Goal: Task Accomplishment & Management: Use online tool/utility

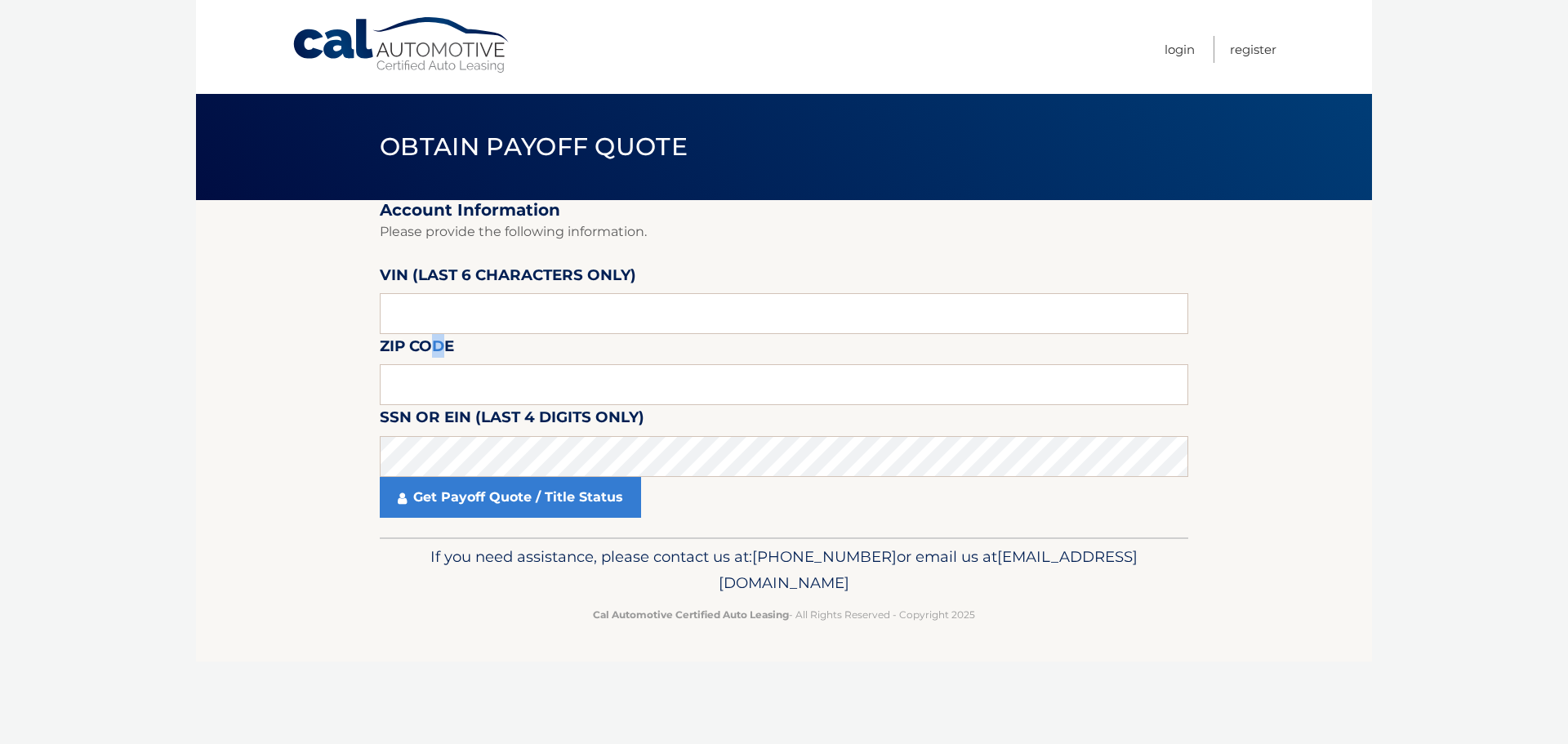
click at [439, 362] on label "Zip Code" at bounding box center [417, 350] width 74 height 30
click at [442, 384] on input "text" at bounding box center [784, 385] width 808 height 41
type input "11798"
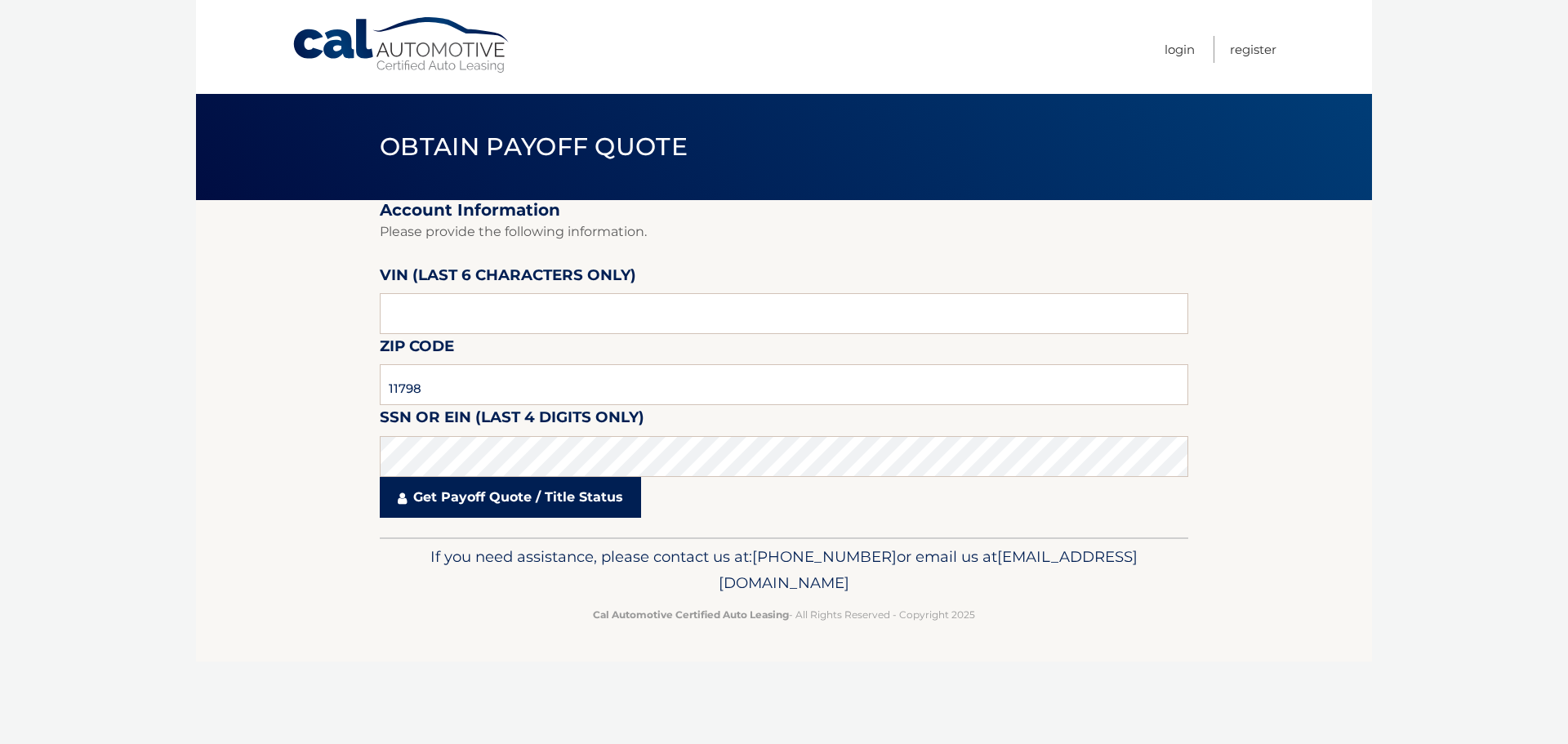
click at [492, 502] on link "Get Payoff Quote / Title Status" at bounding box center [510, 497] width 261 height 41
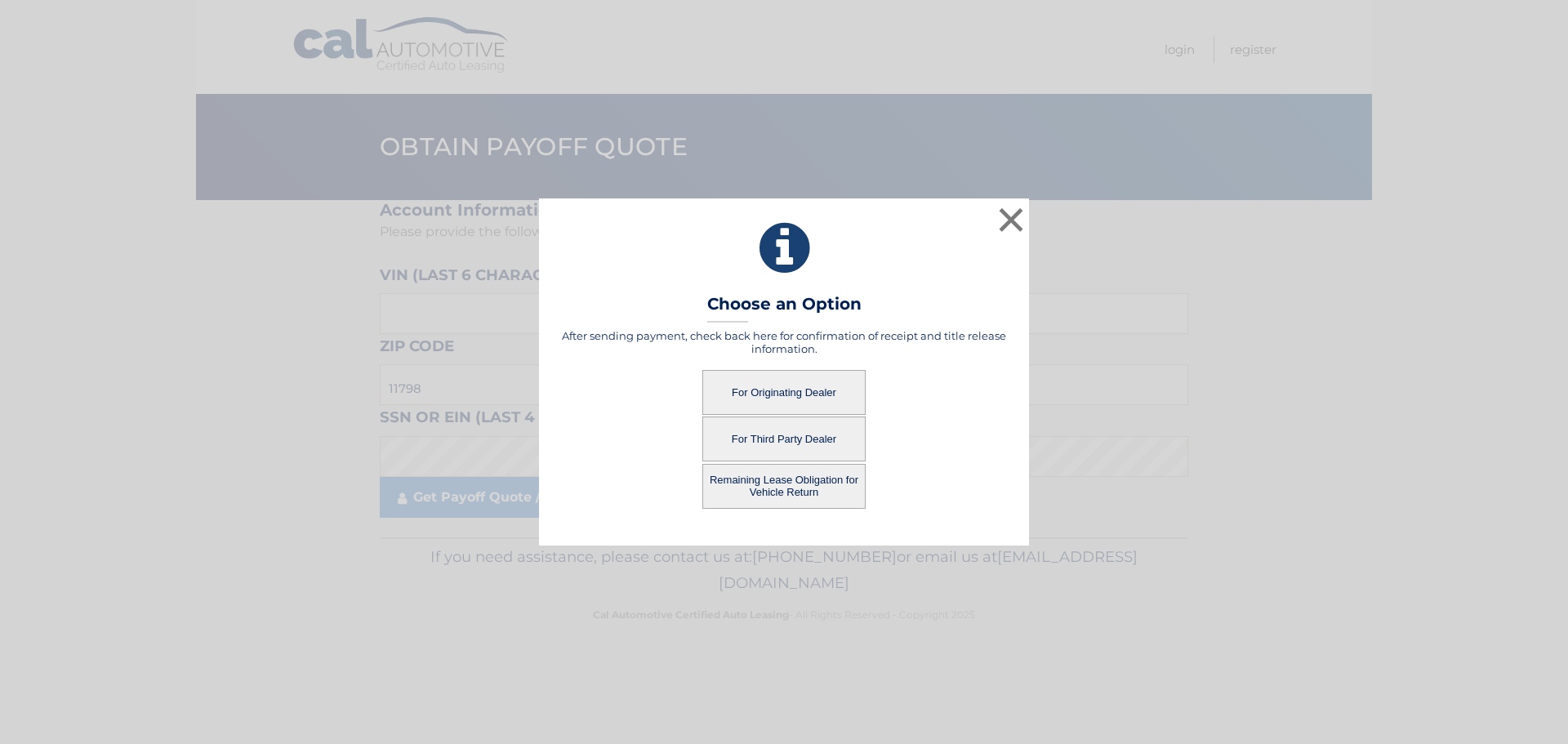
click at [768, 390] on button "For Originating Dealer" at bounding box center [784, 392] width 163 height 45
click at [779, 392] on button "For Originating Dealer" at bounding box center [784, 392] width 163 height 45
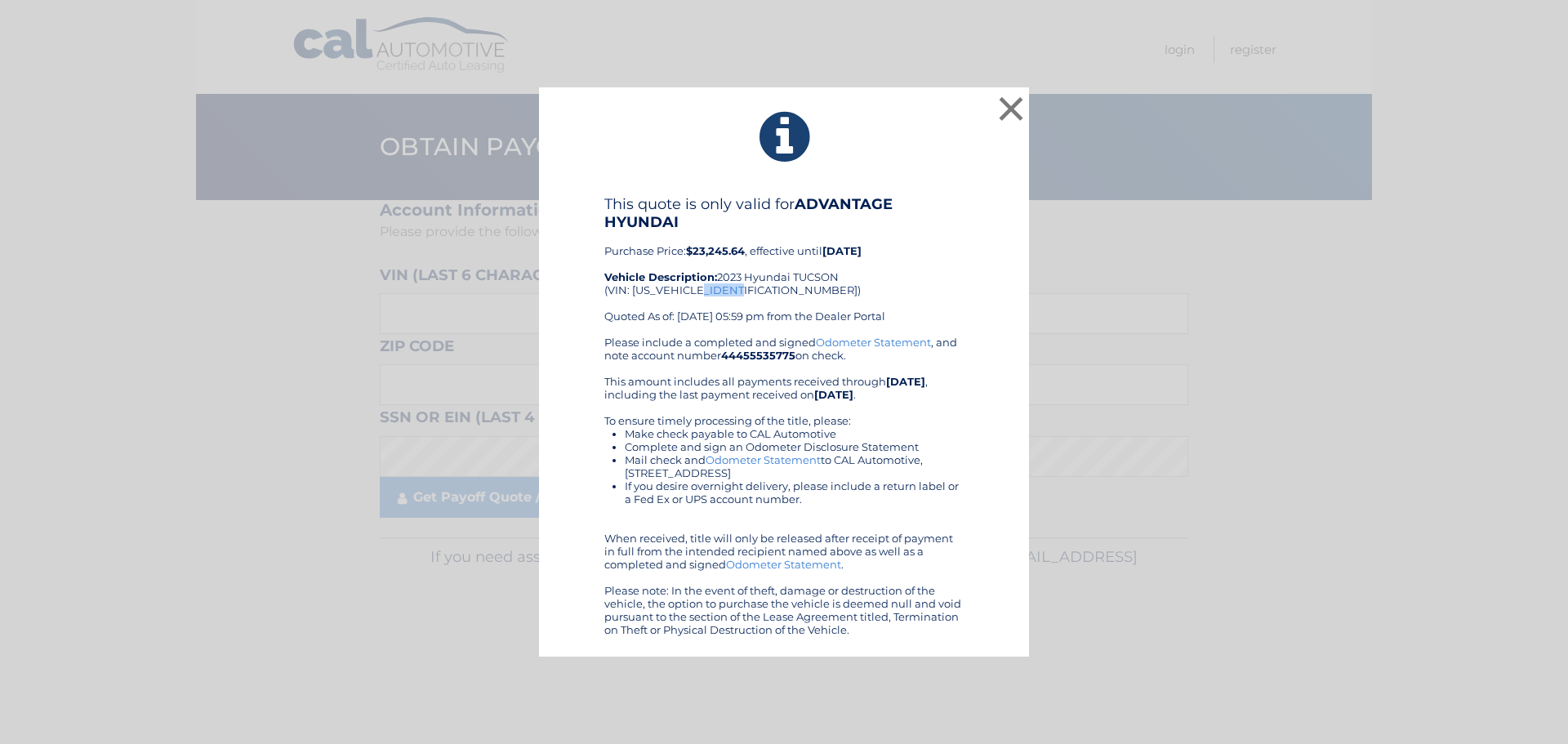
drag, startPoint x: 710, startPoint y: 290, endPoint x: 747, endPoint y: 289, distance: 37.0
click at [749, 290] on div "This quote is only valid for ADVANTAGE HYUNDAI Purchase Price: $23,245.64 , eff…" at bounding box center [784, 266] width 359 height 141
copy div "173434"
click at [1151, 314] on div "× This quote is only valid for ADVANTAGE HYUNDAI Purchase Price: $23,245.64 , e…" at bounding box center [784, 372] width 1555 height 570
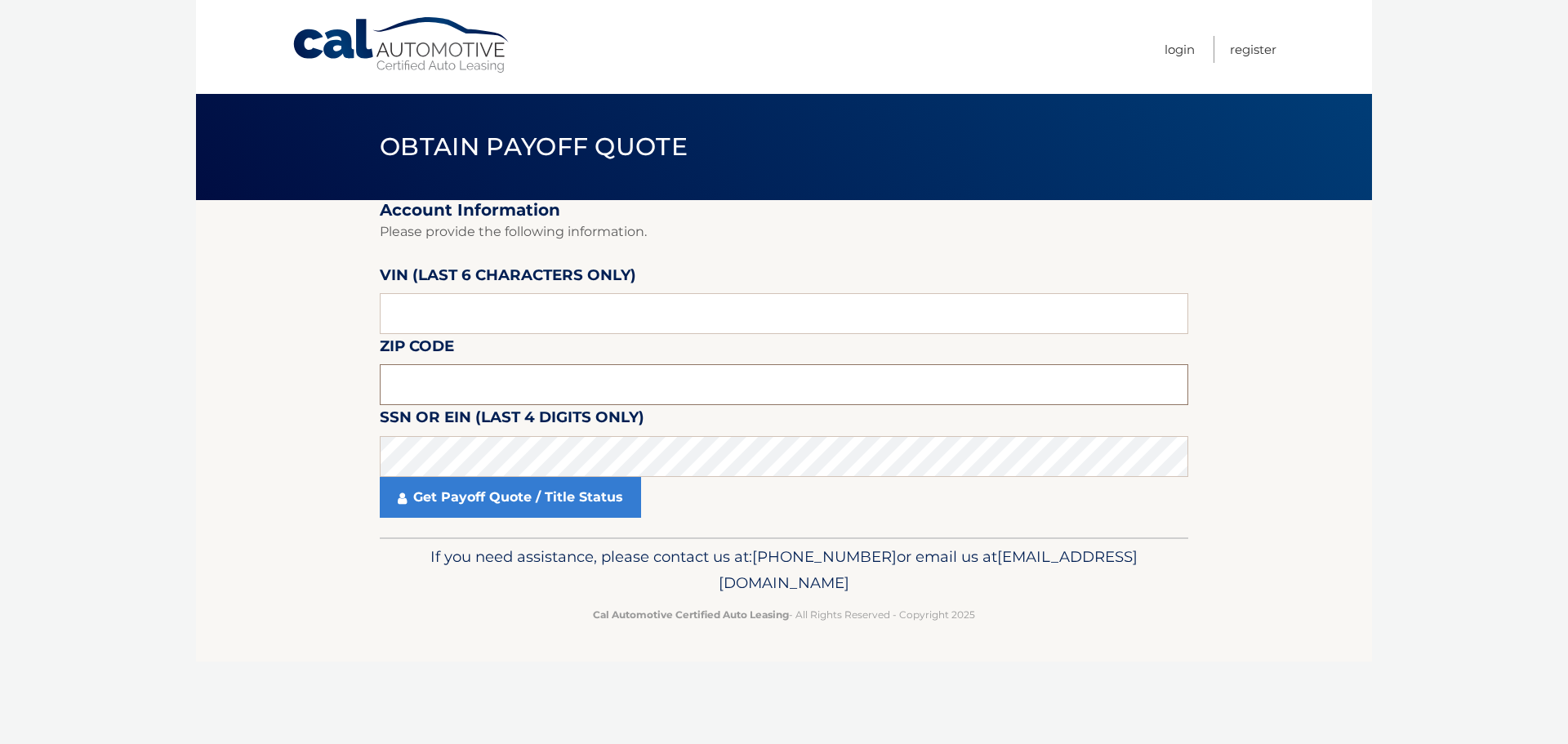
click at [466, 376] on input "text" at bounding box center [784, 385] width 808 height 41
type input "11798"
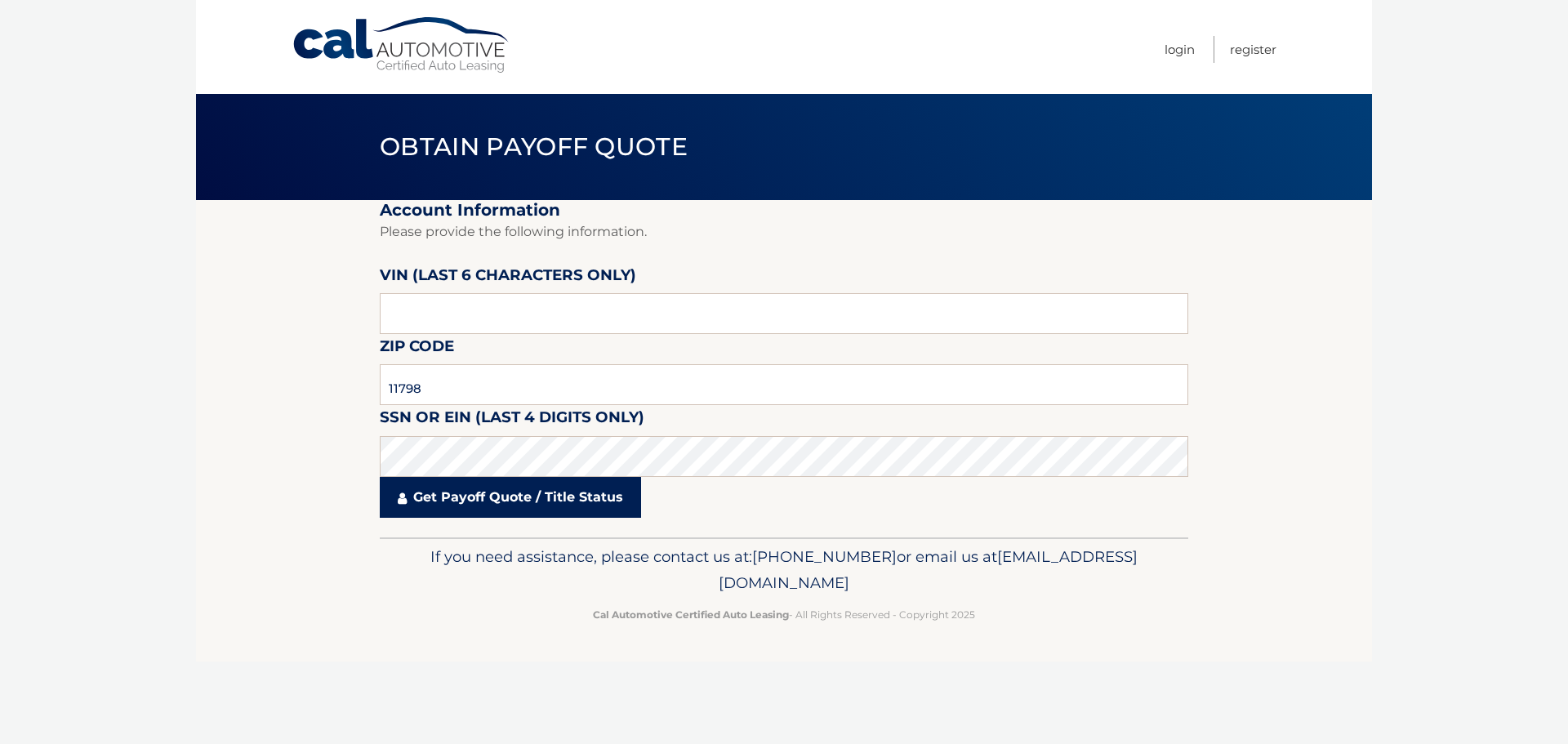
click at [540, 505] on link "Get Payoff Quote / Title Status" at bounding box center [510, 497] width 261 height 41
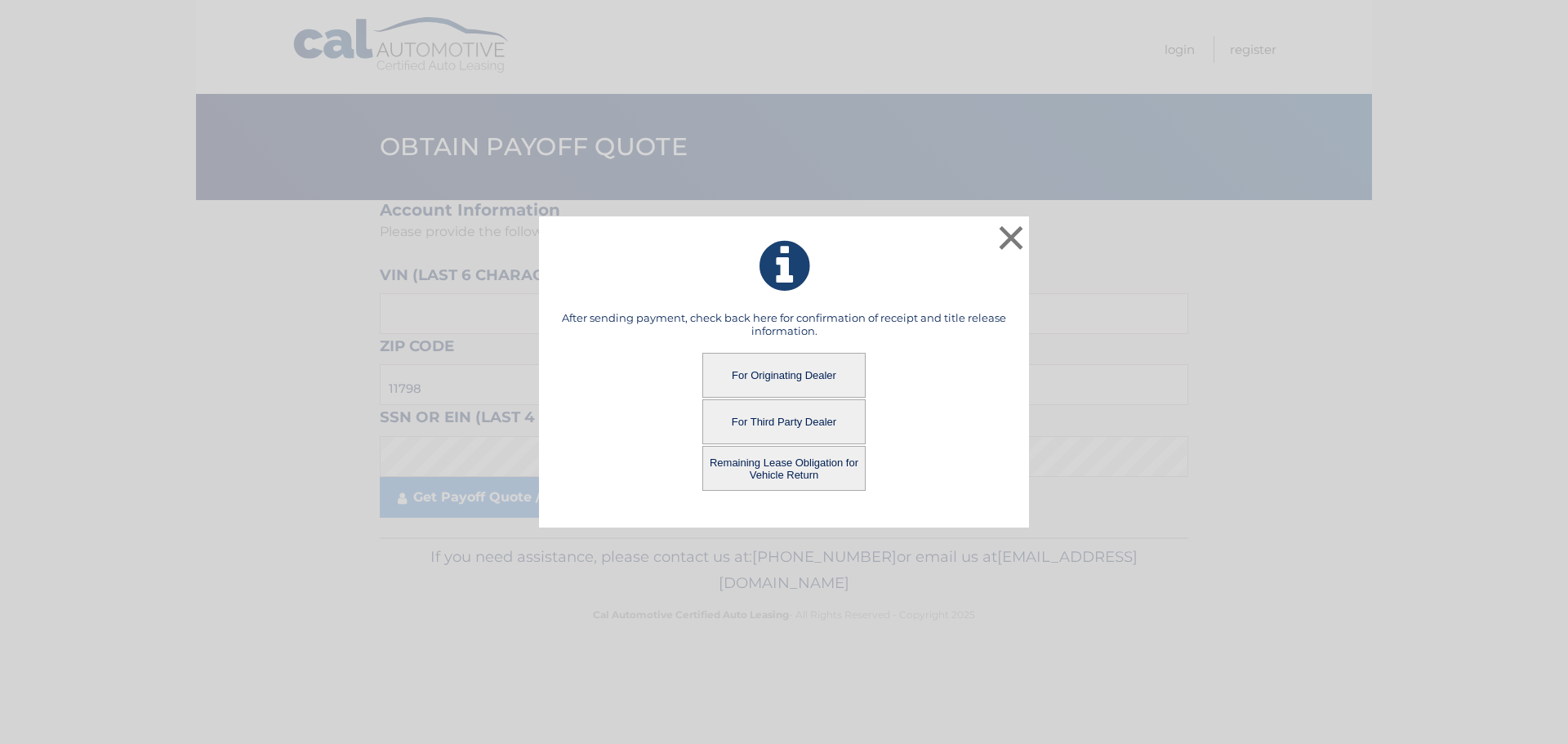
click at [779, 472] on button "Remaining Lease Obligation for Vehicle Return" at bounding box center [784, 468] width 163 height 45
click at [801, 475] on button "Remaining Lease Obligation for Vehicle Return" at bounding box center [784, 468] width 163 height 45
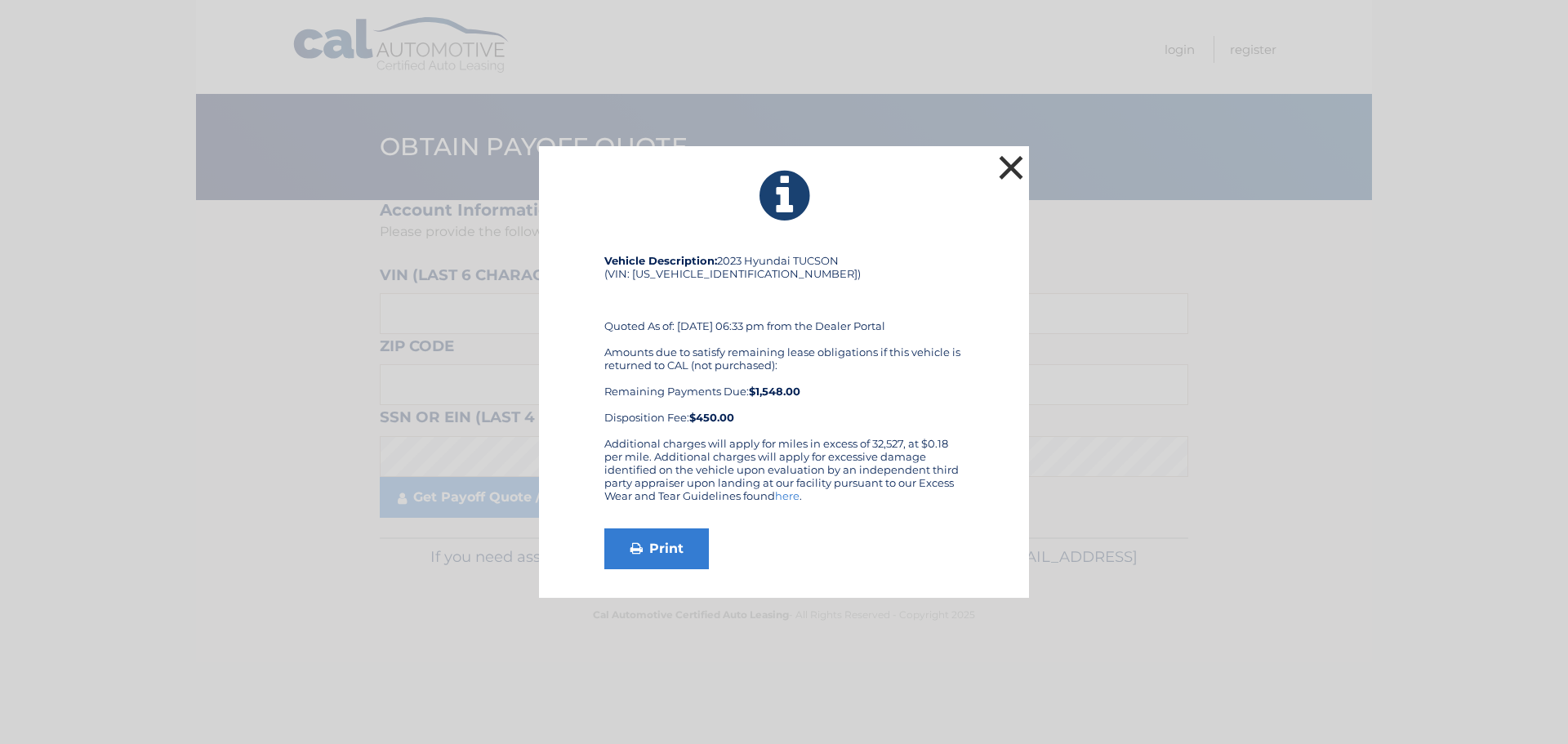
click at [1008, 172] on button "×" at bounding box center [1011, 167] width 32 height 32
